Goal: Information Seeking & Learning: Learn about a topic

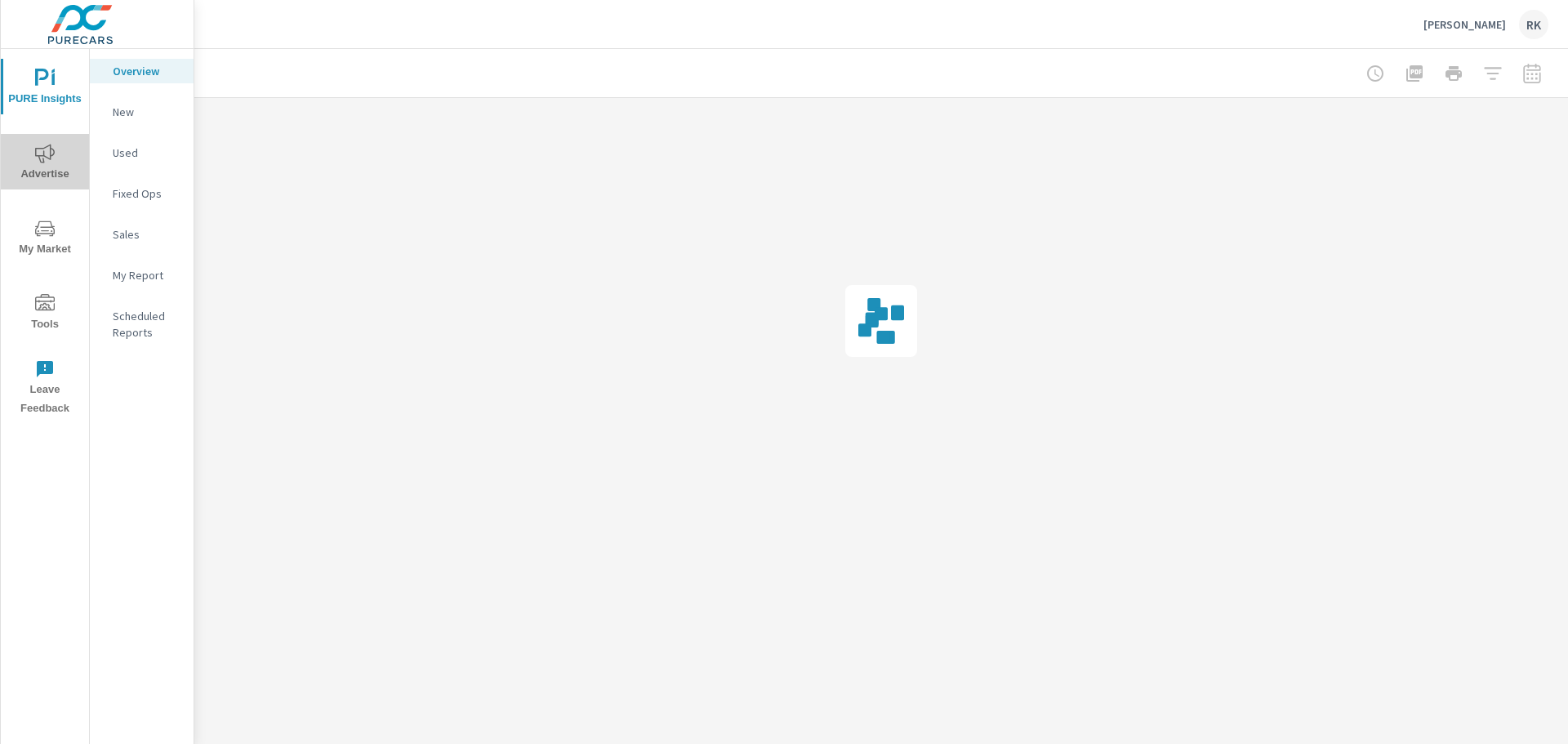
click at [48, 172] on span "Advertise" at bounding box center [44, 164] width 78 height 40
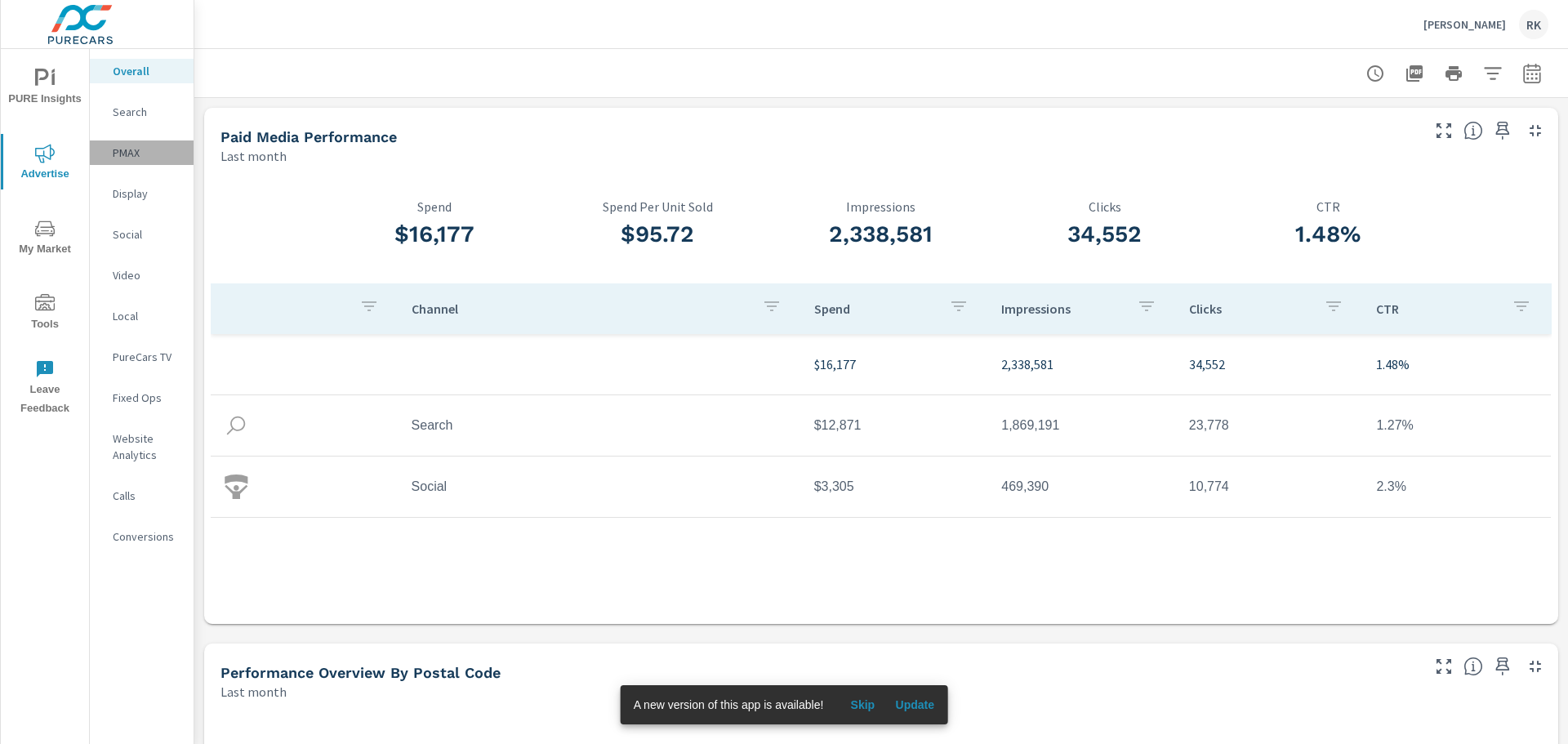
click at [112, 146] on div "PMAX" at bounding box center [141, 153] width 104 height 24
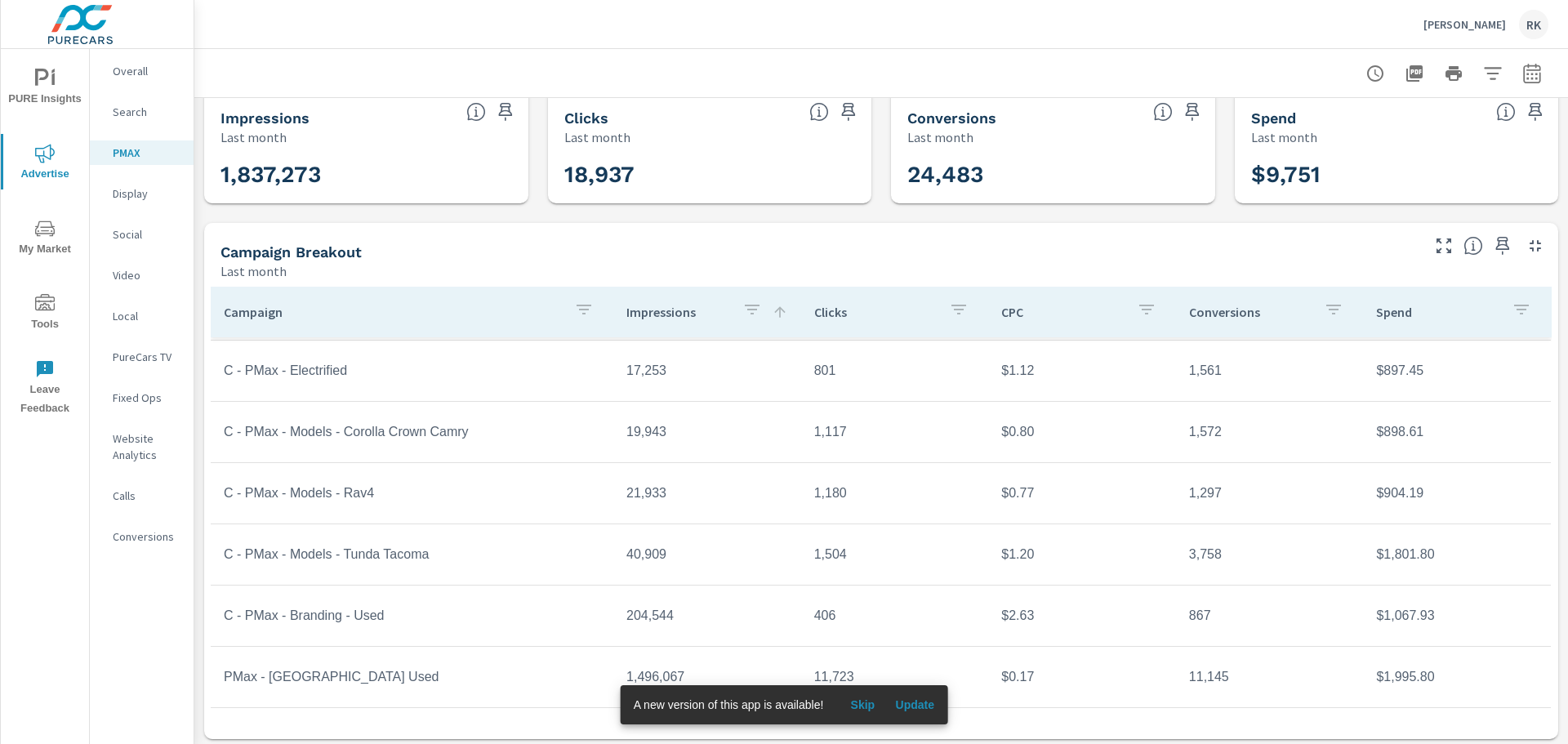
scroll to position [24, 0]
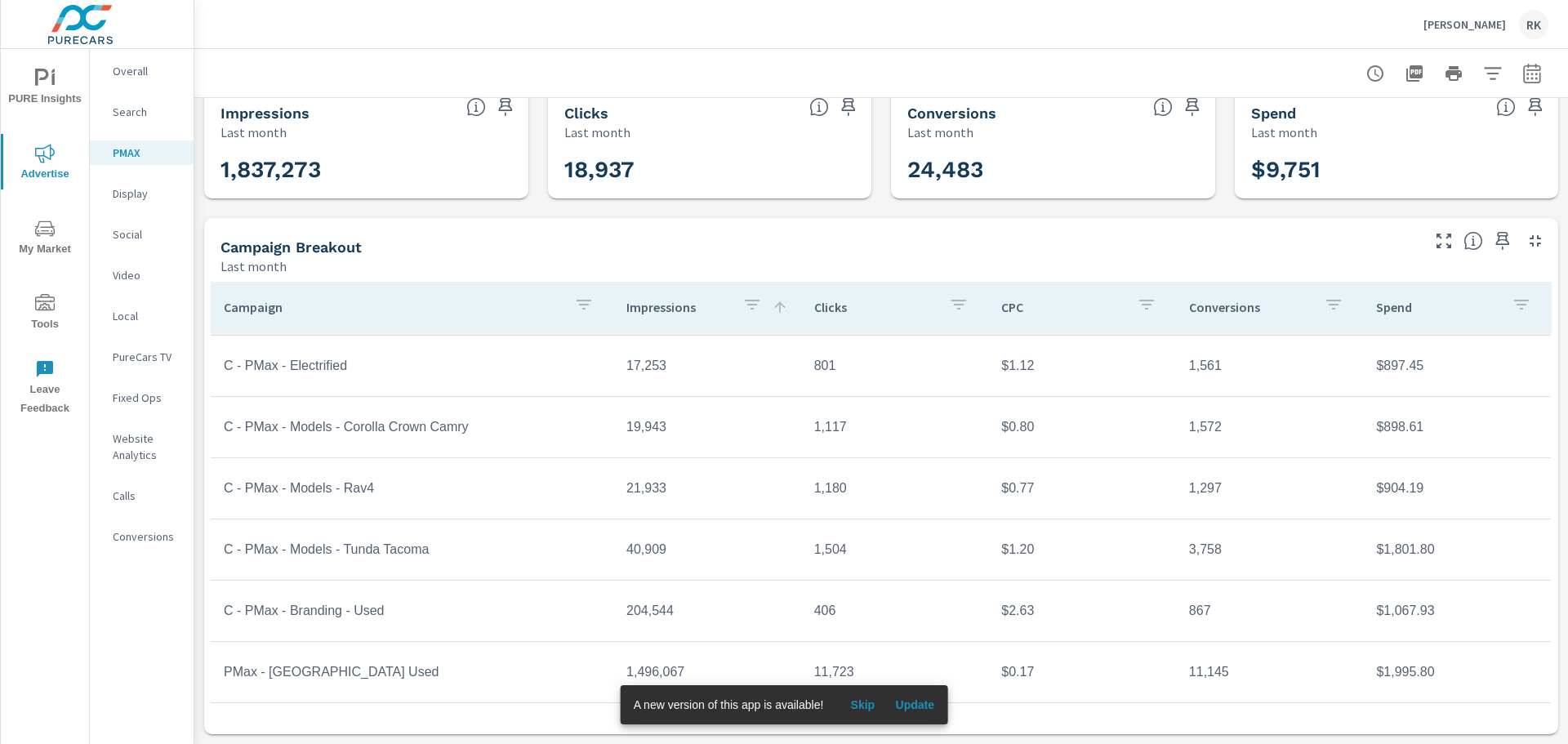
click at [698, 389] on tr "C - PMax - Electrified 17,253 801 $1.12 1,561 $897.45" at bounding box center [881, 365] width 1340 height 61
click at [912, 701] on span "Update" at bounding box center [915, 704] width 40 height 15
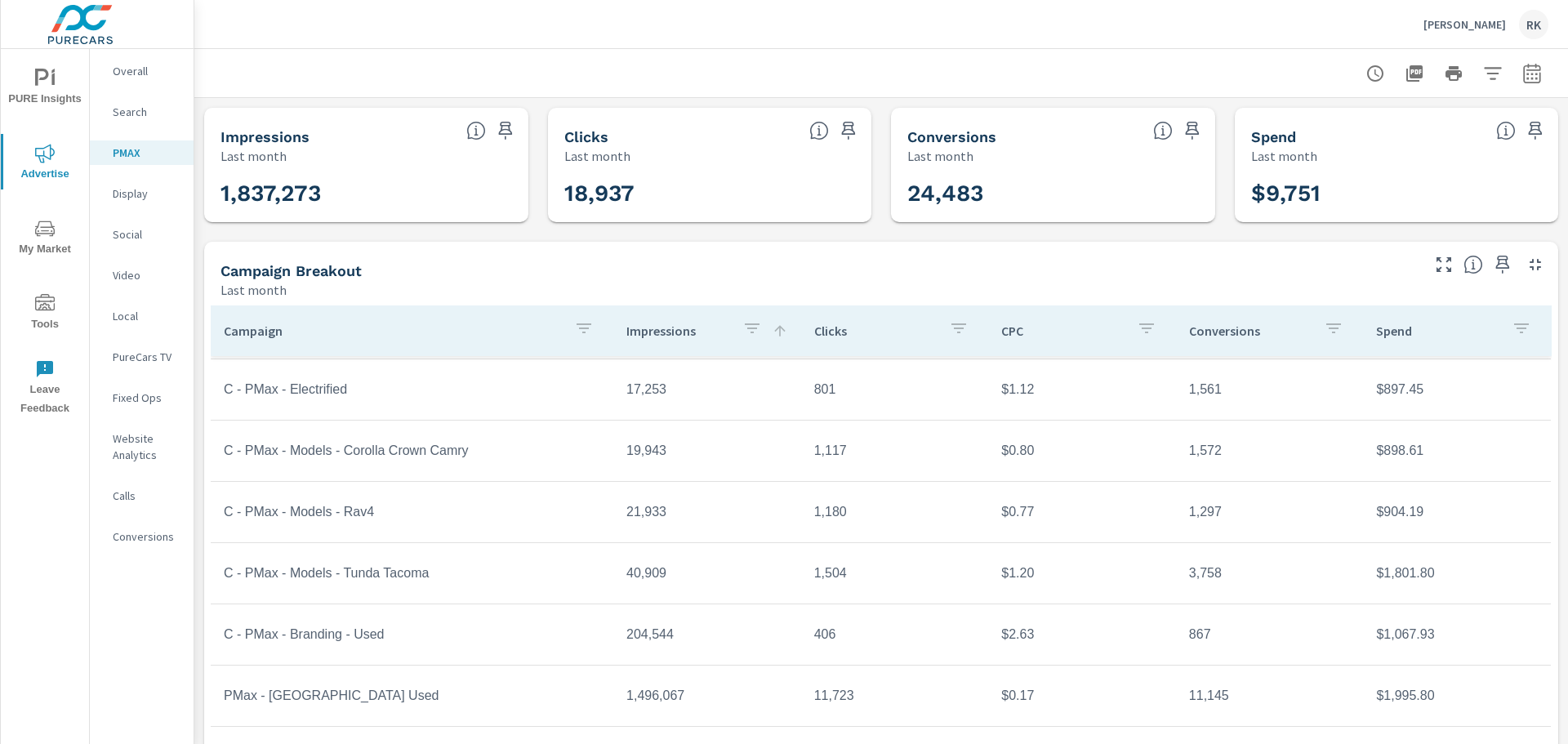
scroll to position [24, 0]
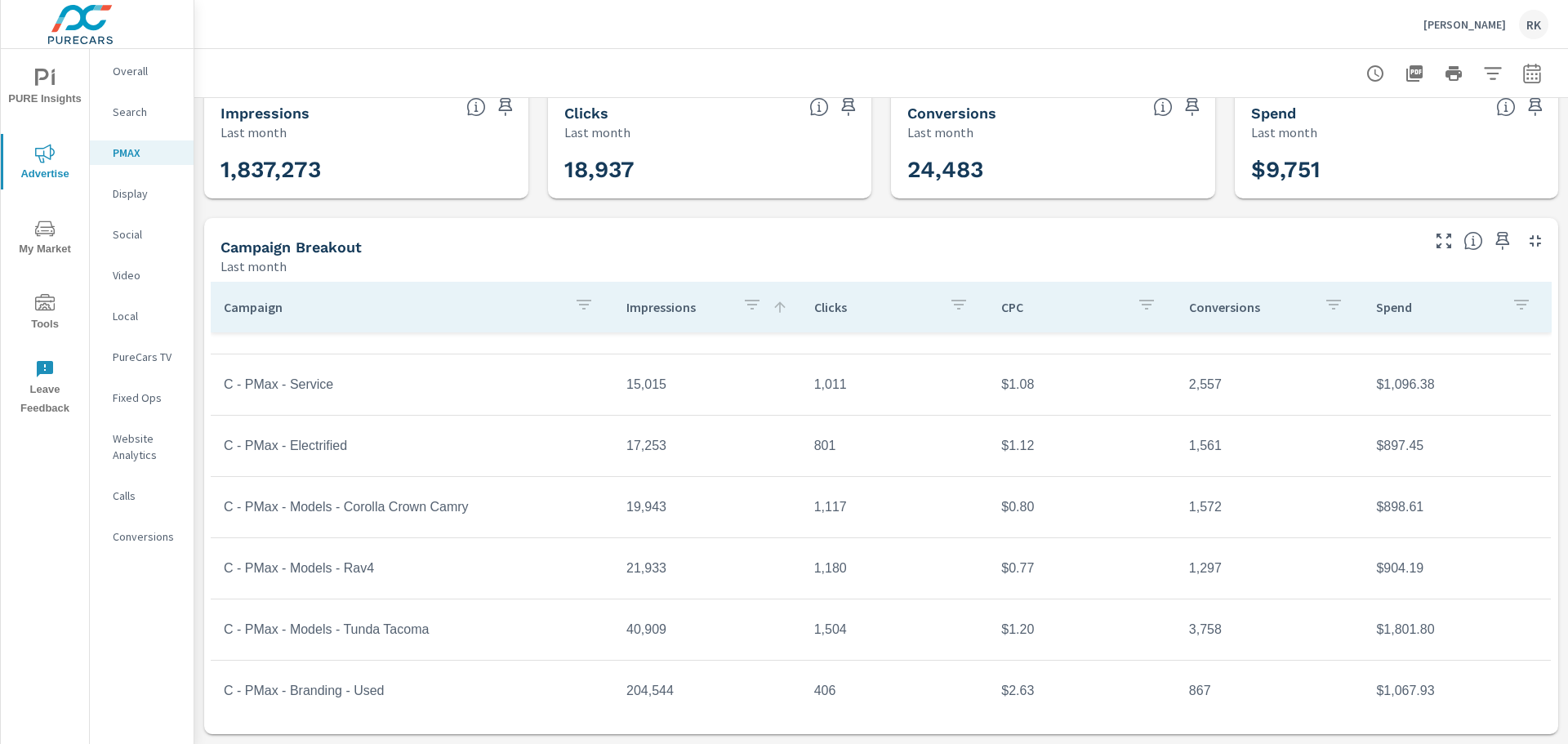
scroll to position [80, 0]
